Goal: Task Accomplishment & Management: Use online tool/utility

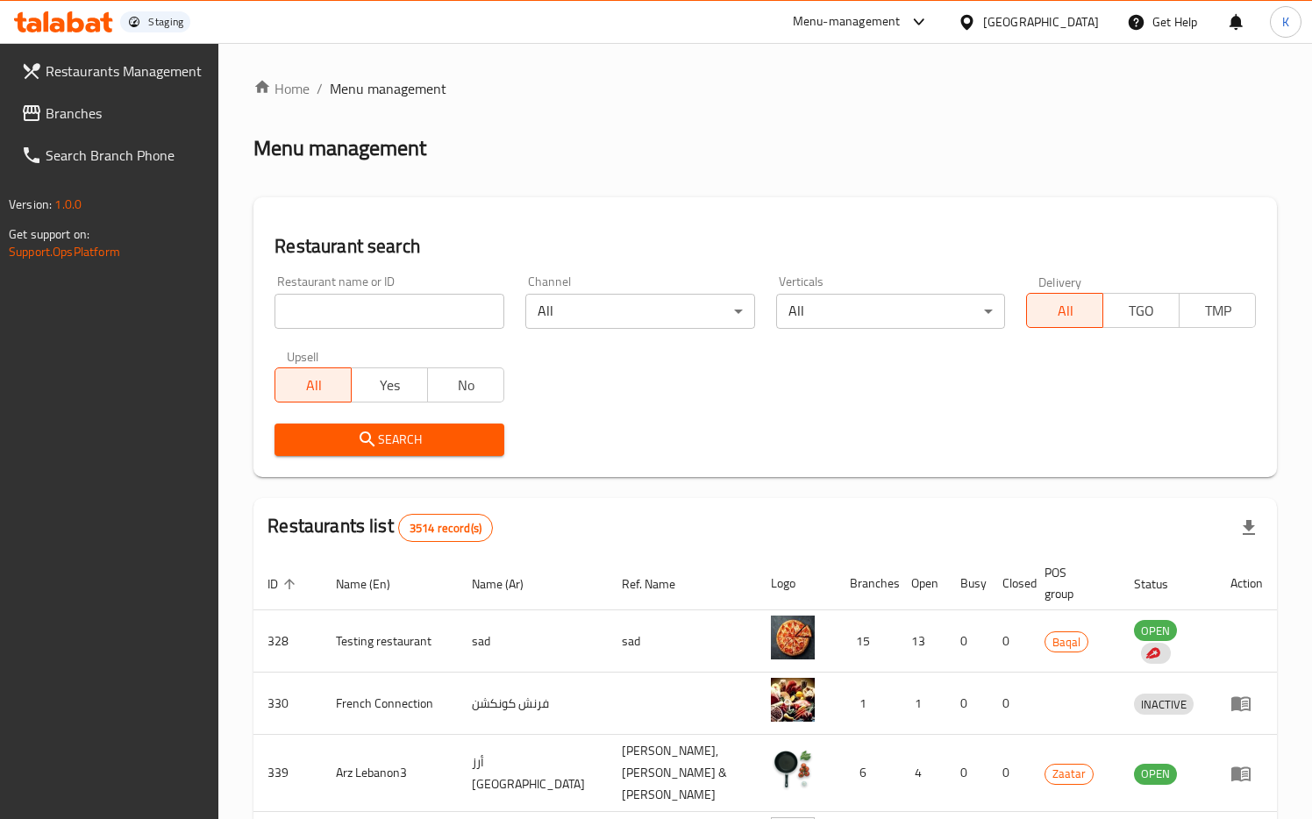
click at [398, 320] on input "search" at bounding box center [390, 311] width 230 height 35
paste input "634275"
type input "634275"
click at [390, 436] on span "Search" at bounding box center [390, 440] width 202 height 22
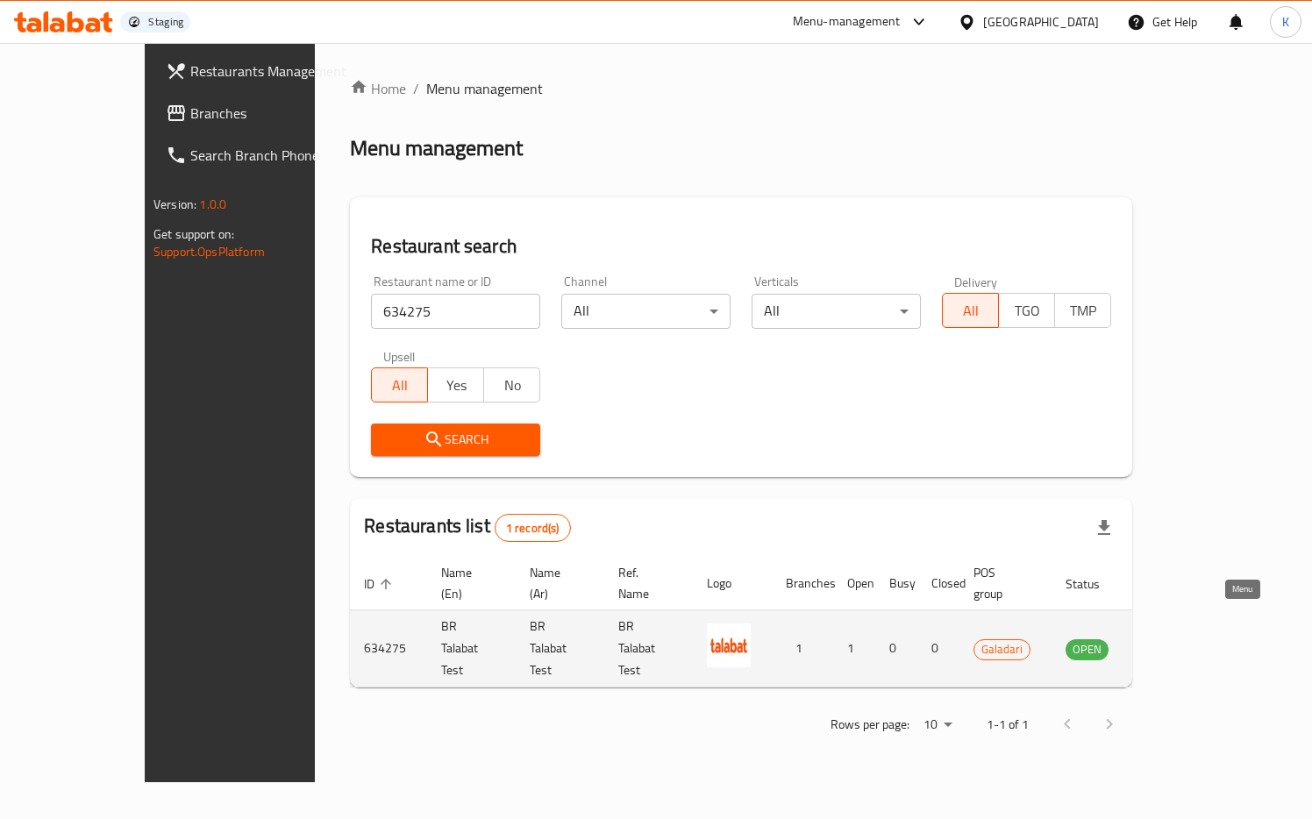
click at [1178, 642] on icon "enhanced table" at bounding box center [1168, 649] width 19 height 15
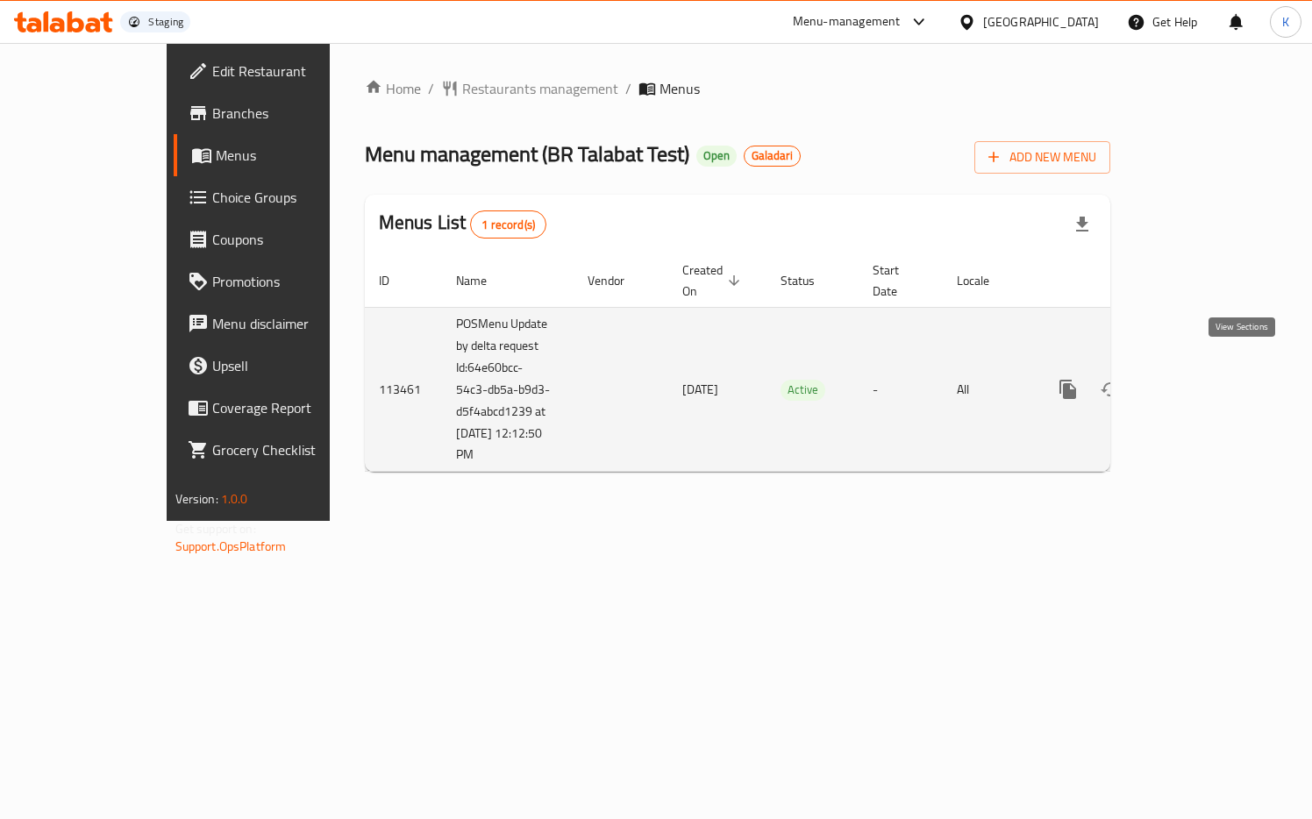
click at [1205, 379] on icon "enhanced table" at bounding box center [1194, 389] width 21 height 21
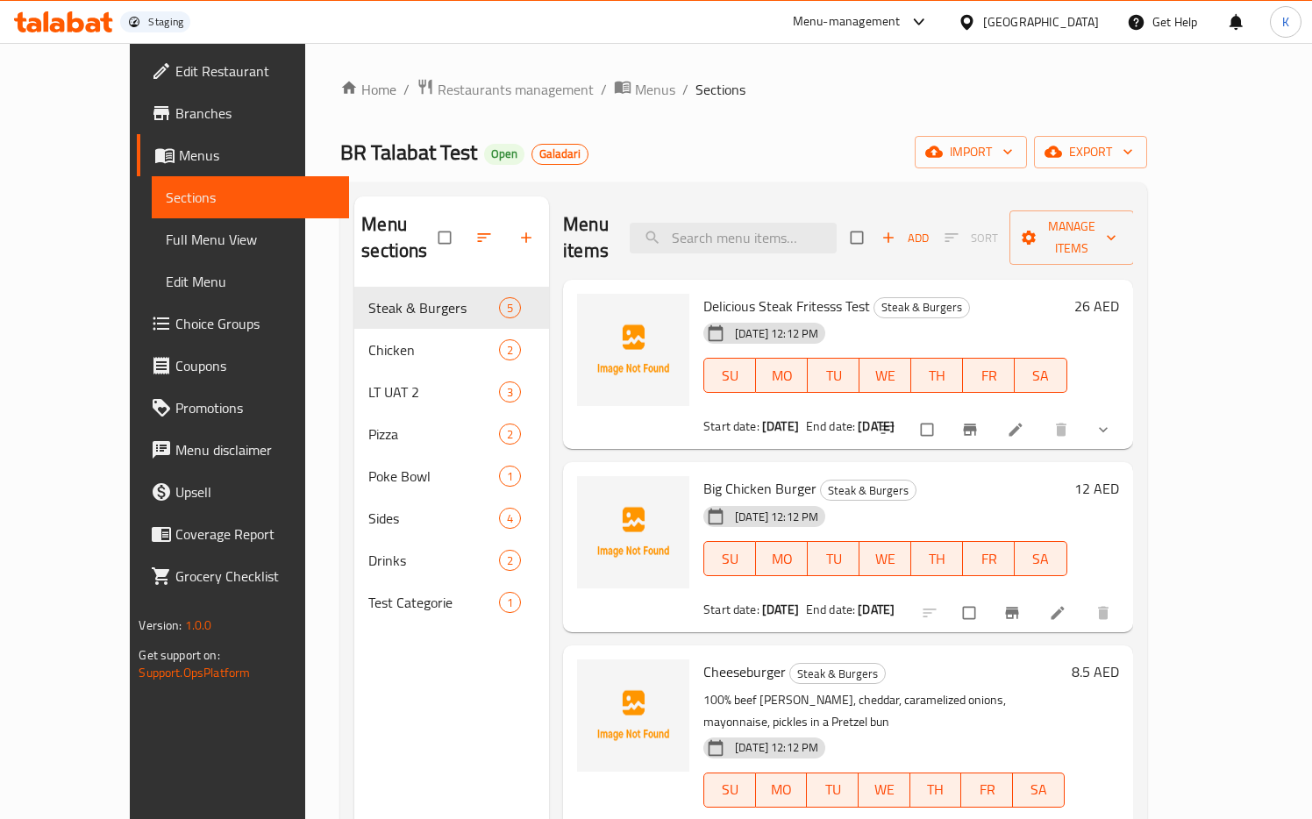
click at [587, 85] on ol "Home / Restaurants management / Menus / Sections" at bounding box center [743, 89] width 806 height 23
click at [635, 88] on span "Menus" at bounding box center [655, 89] width 40 height 21
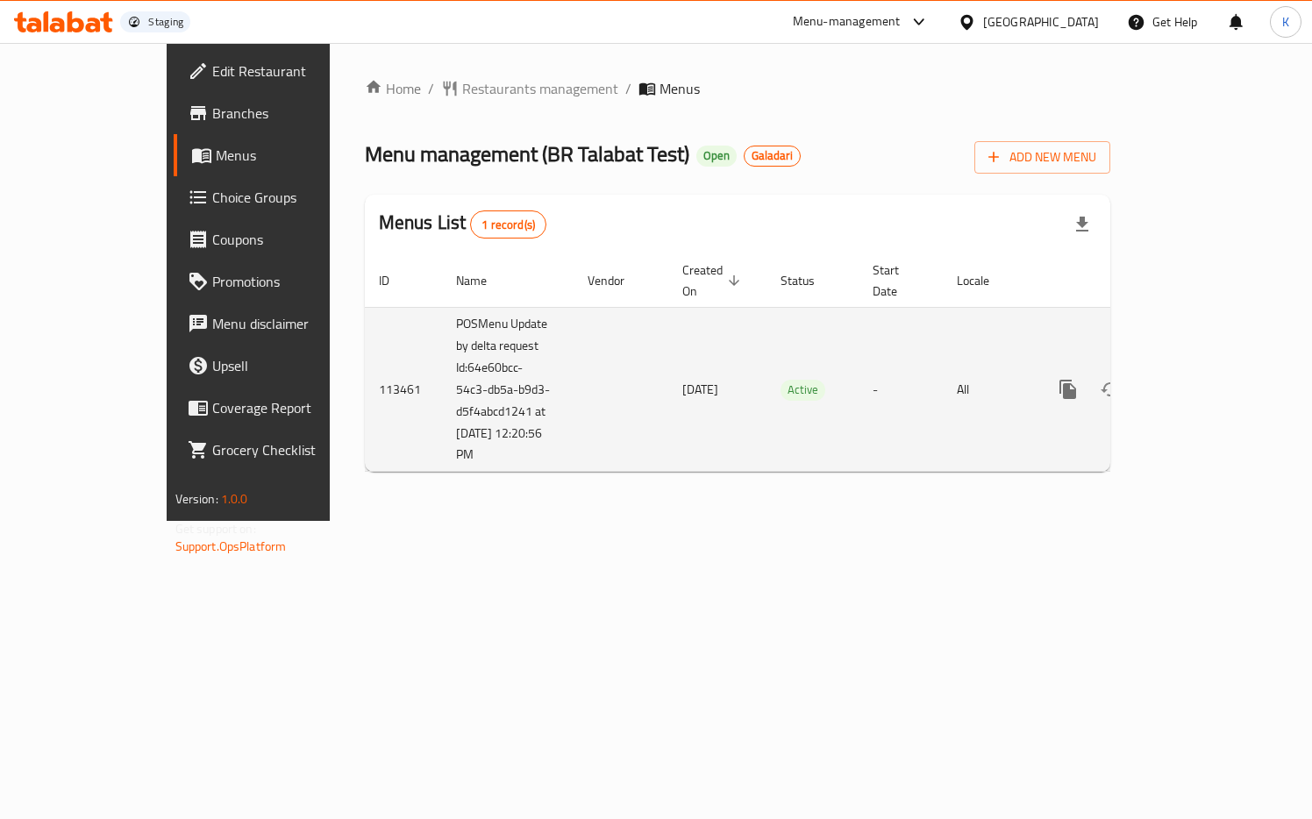
click at [1203, 382] on icon "enhanced table" at bounding box center [1195, 390] width 16 height 16
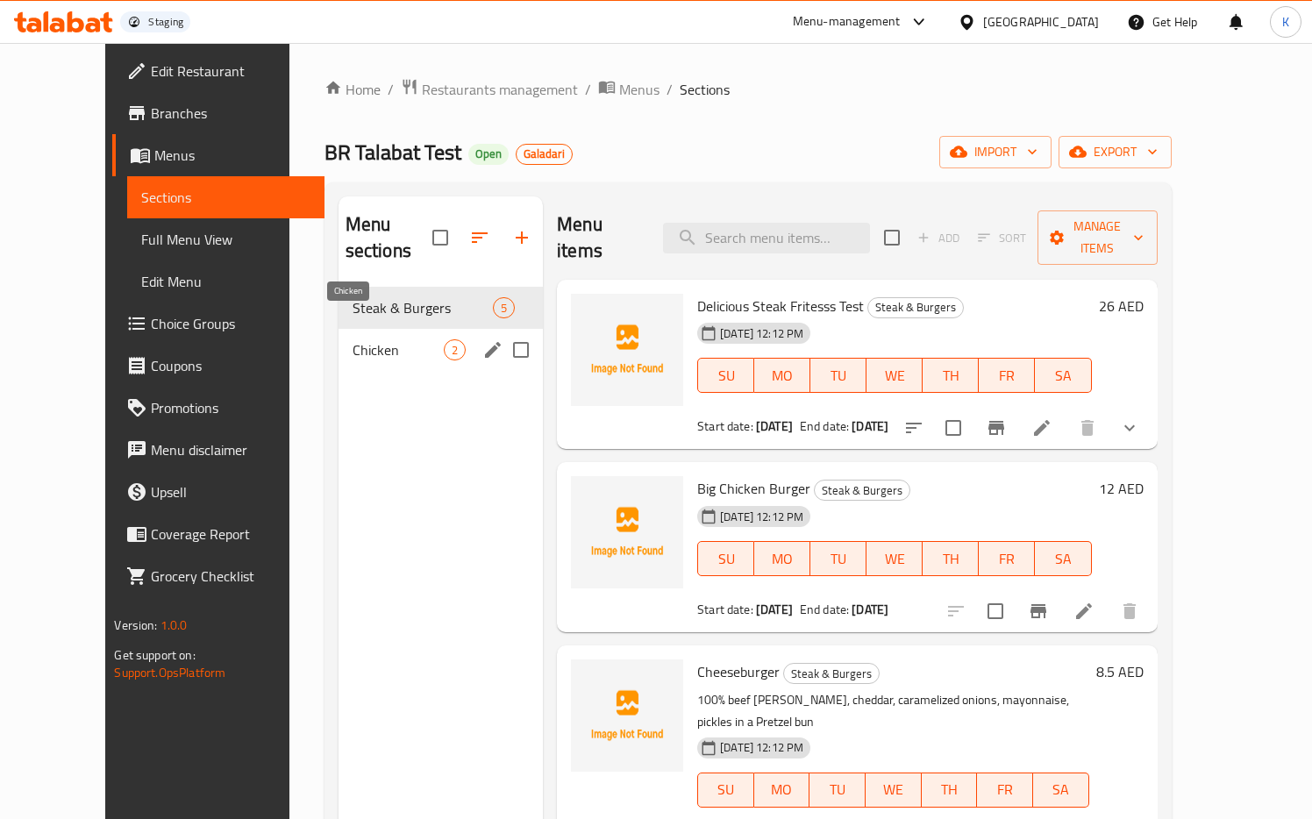
click at [353, 339] on span "Chicken" at bounding box center [398, 349] width 91 height 21
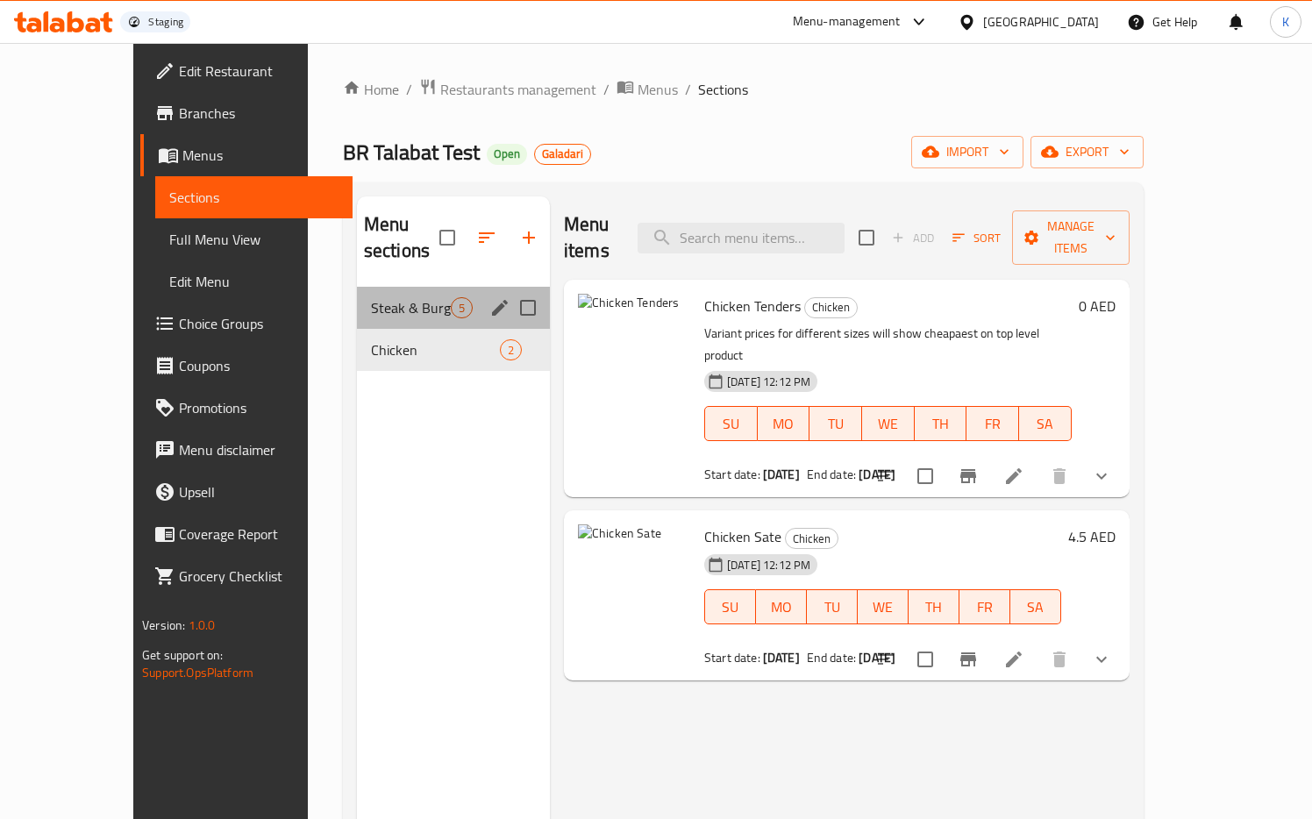
click at [357, 299] on div "Steak & Burgers 5" at bounding box center [453, 308] width 193 height 42
